Goal: Task Accomplishment & Management: Use online tool/utility

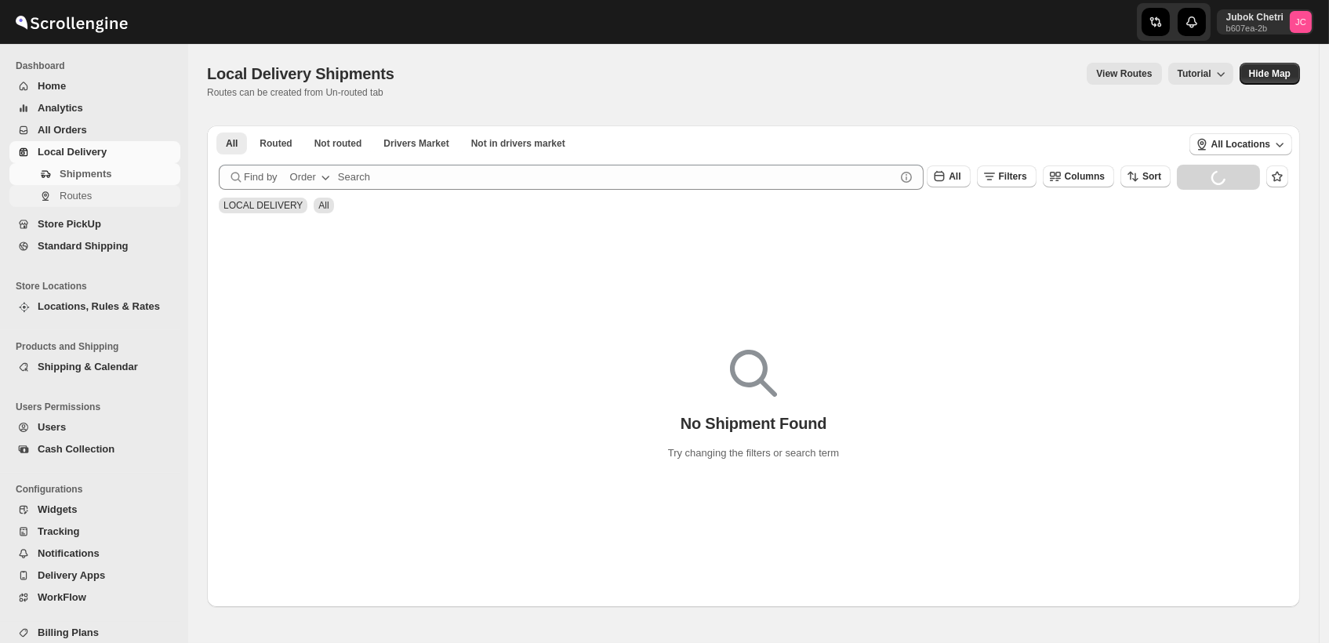
click at [95, 199] on span "Routes" at bounding box center [119, 196] width 118 height 16
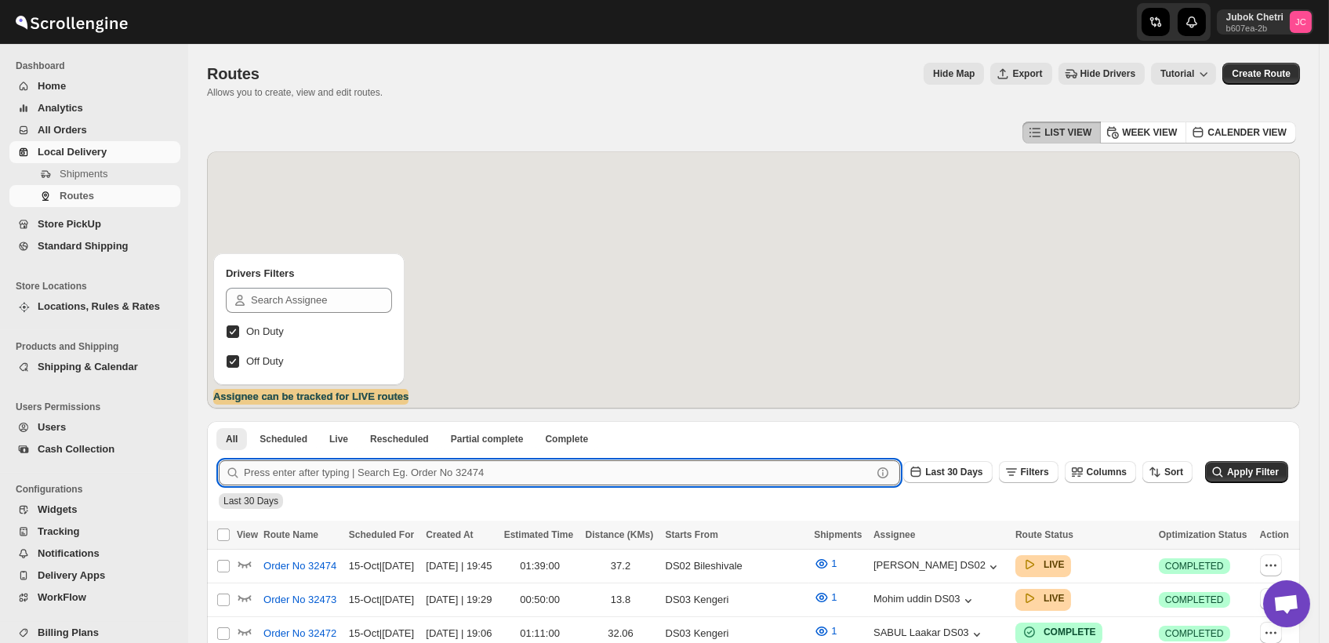
click at [532, 485] on input "text" at bounding box center [558, 472] width 628 height 25
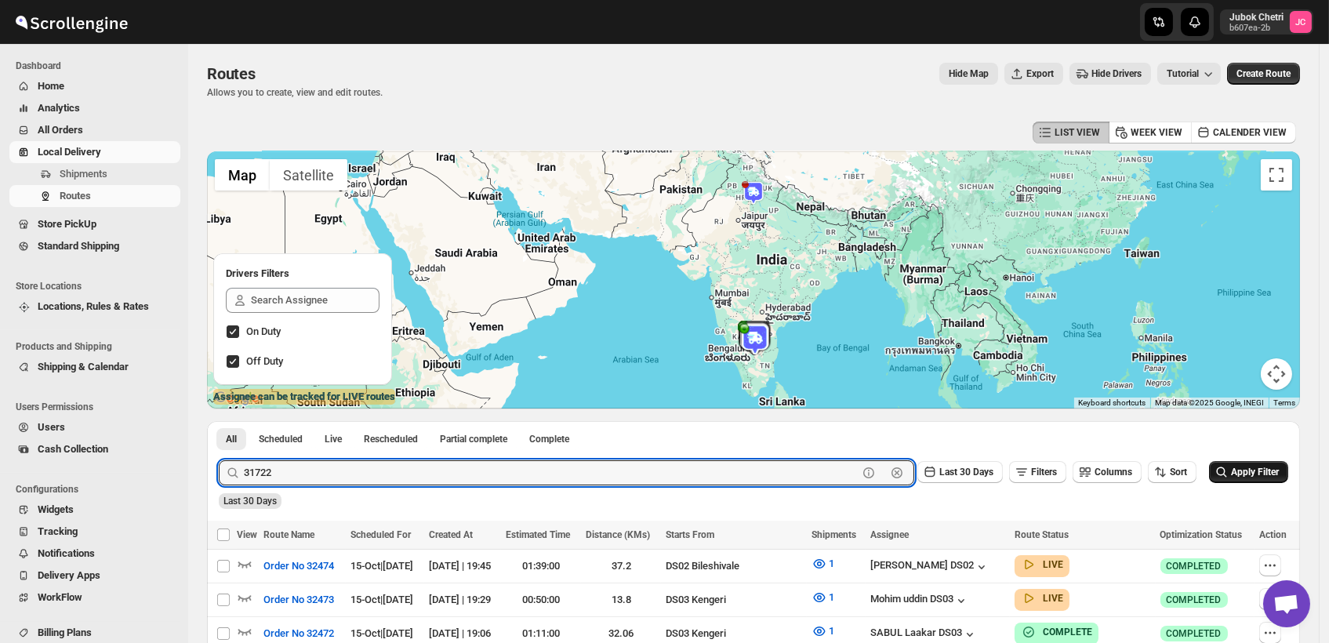
type input "31722"
click at [1264, 472] on span "Apply Filter" at bounding box center [1255, 472] width 48 height 11
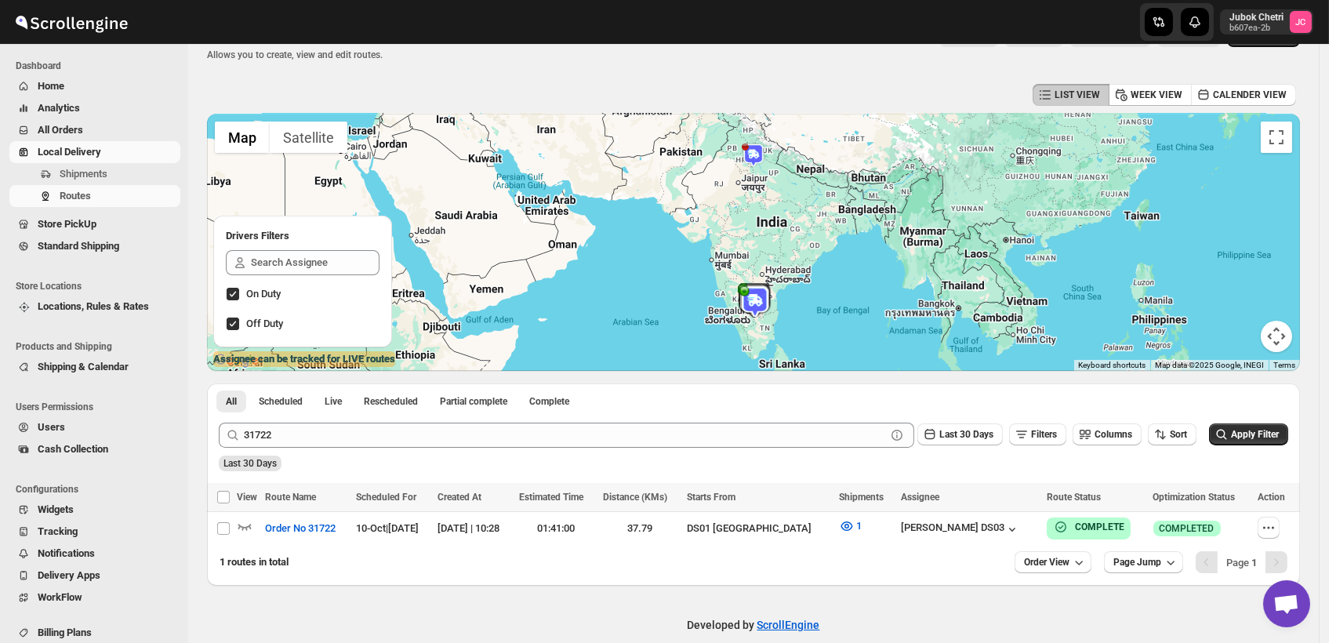
scroll to position [57, 0]
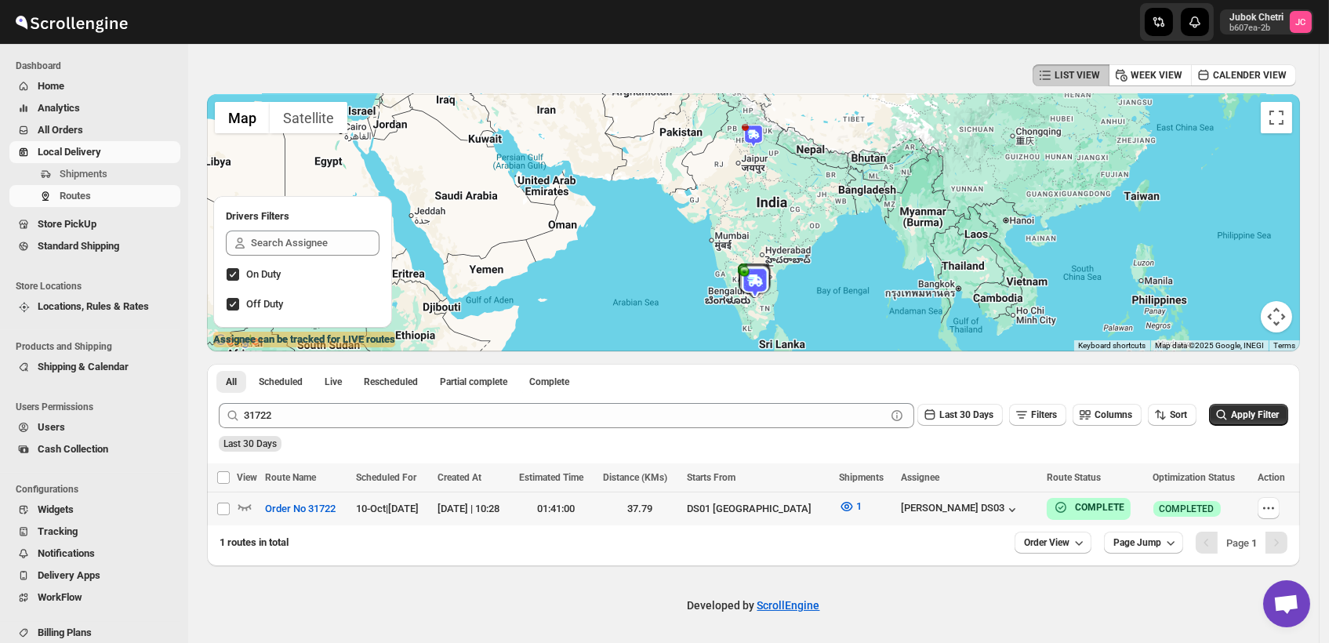
click at [804, 518] on td "DS01 [GEOGRAPHIC_DATA]" at bounding box center [758, 510] width 153 height 34
checkbox input "true"
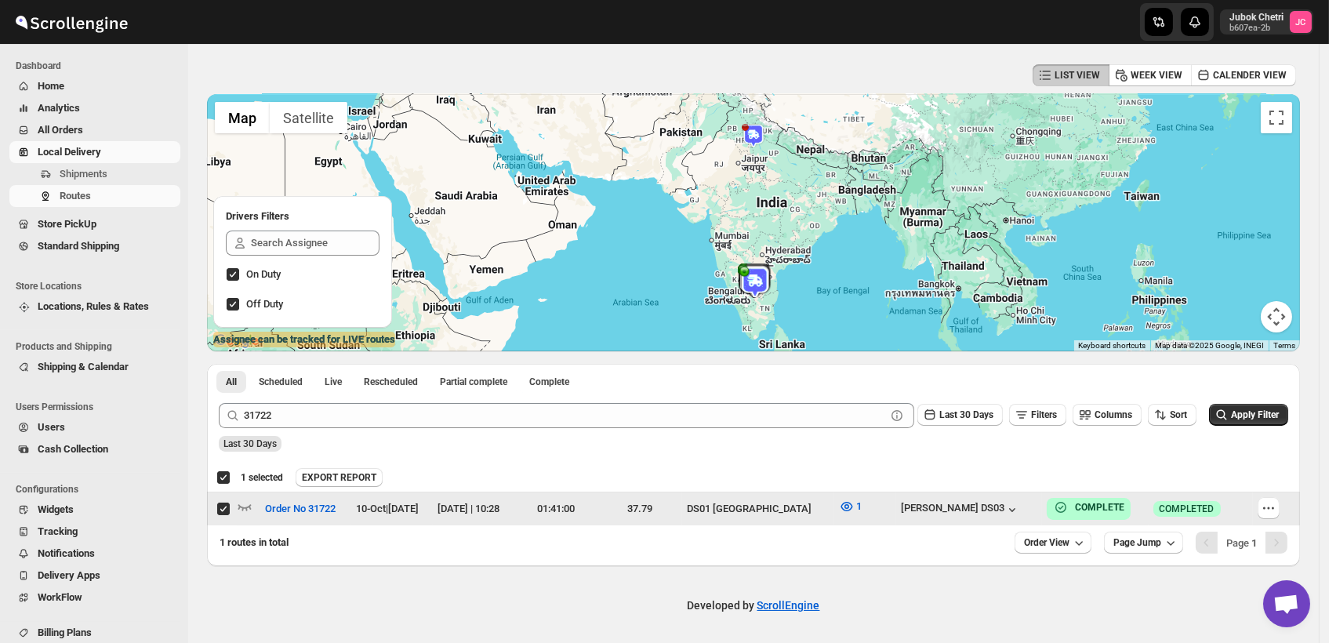
click at [804, 517] on td "DS01 [GEOGRAPHIC_DATA]" at bounding box center [758, 510] width 153 height 34
checkbox input "false"
